Goal: Transaction & Acquisition: Purchase product/service

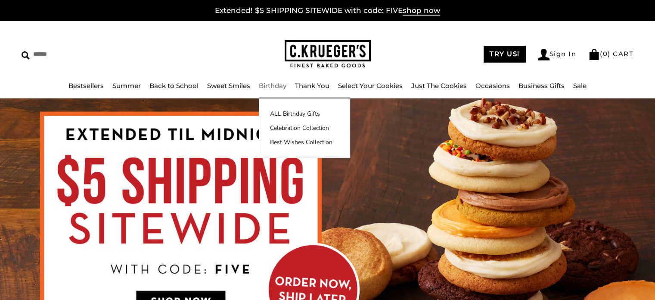
click at [283, 88] on link "Birthday" at bounding box center [273, 85] width 28 height 8
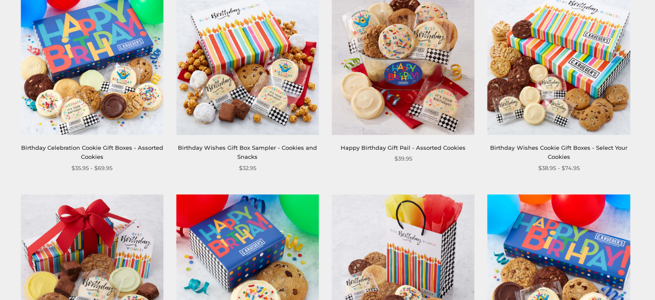
scroll to position [188, 0]
click at [114, 145] on link "Birthday Celebration Cookie Gift Boxes - Assorted Cookies" at bounding box center [92, 152] width 142 height 16
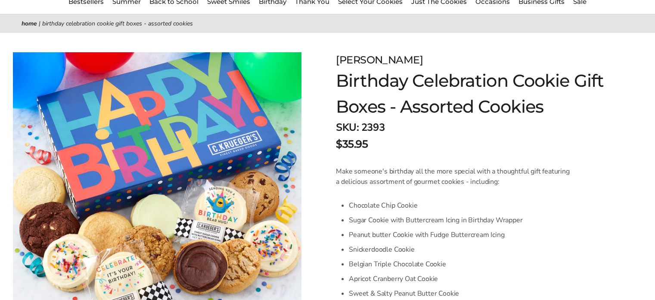
scroll to position [75, 0]
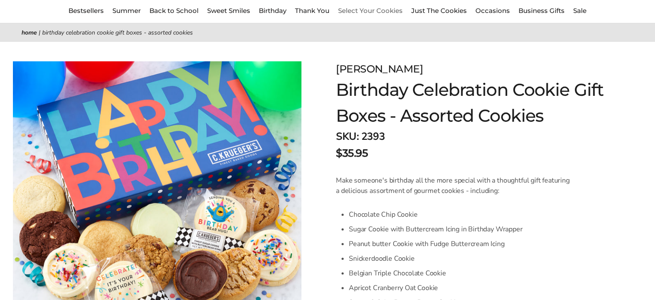
click at [365, 6] on li "Select Your Cookies" at bounding box center [370, 11] width 65 height 11
click at [366, 10] on link "Select Your Cookies" at bounding box center [370, 10] width 65 height 8
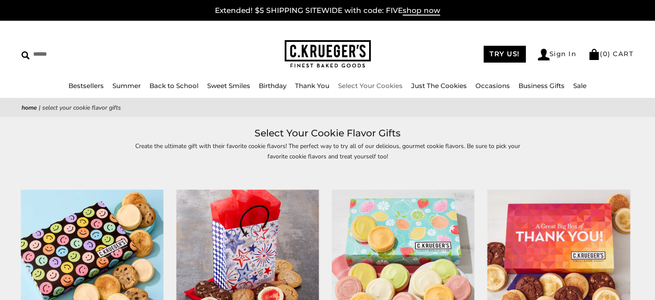
click at [380, 87] on link "Select Your Cookies" at bounding box center [370, 85] width 65 height 8
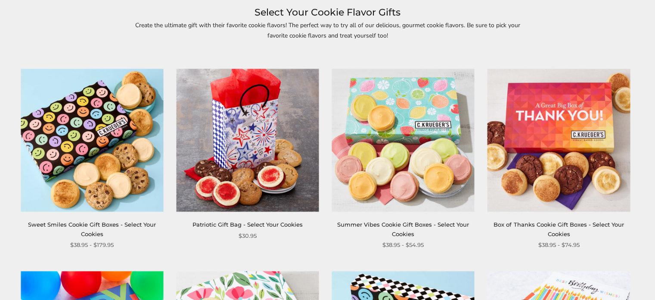
click at [384, 222] on link "Summer Vibes Cookie Gift Boxes - Select Your Cookies" at bounding box center [403, 229] width 132 height 16
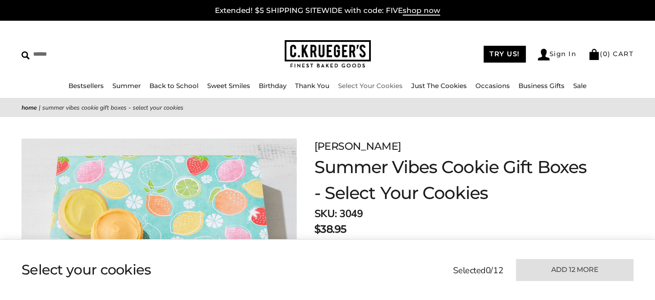
click at [370, 82] on link "Select Your Cookies" at bounding box center [370, 85] width 65 height 8
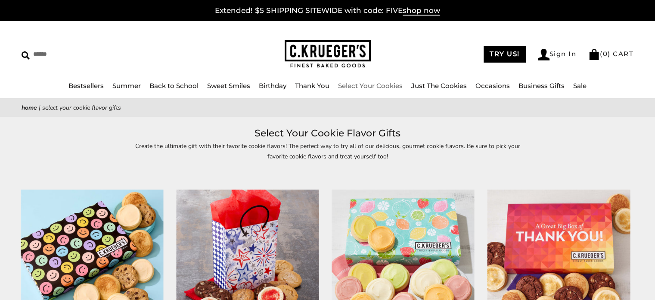
click at [377, 83] on link "Select Your Cookies" at bounding box center [370, 85] width 65 height 8
